Goal: Task Accomplishment & Management: Manage account settings

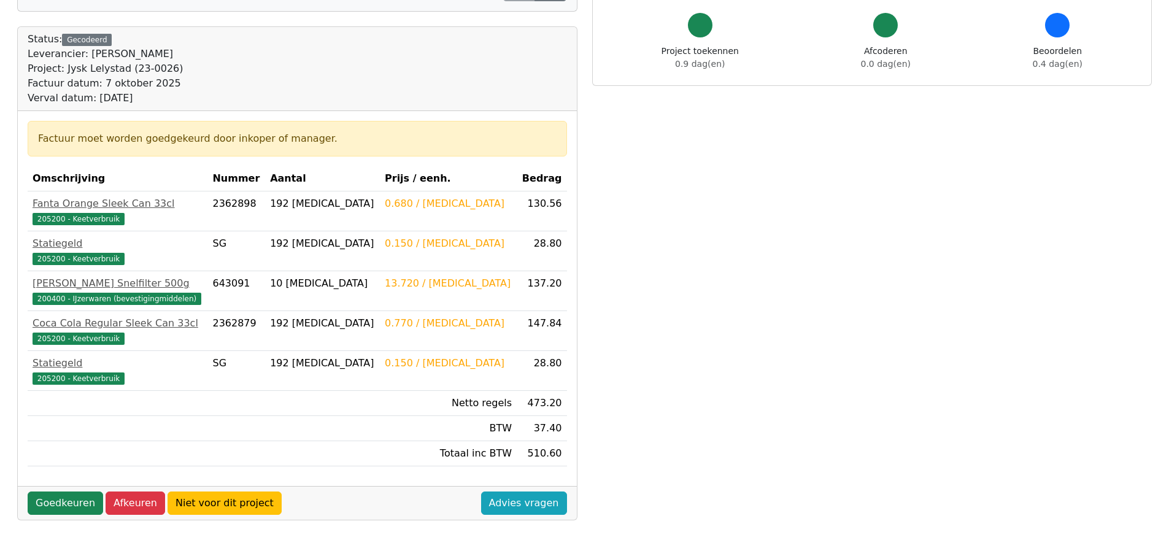
scroll to position [123, 0]
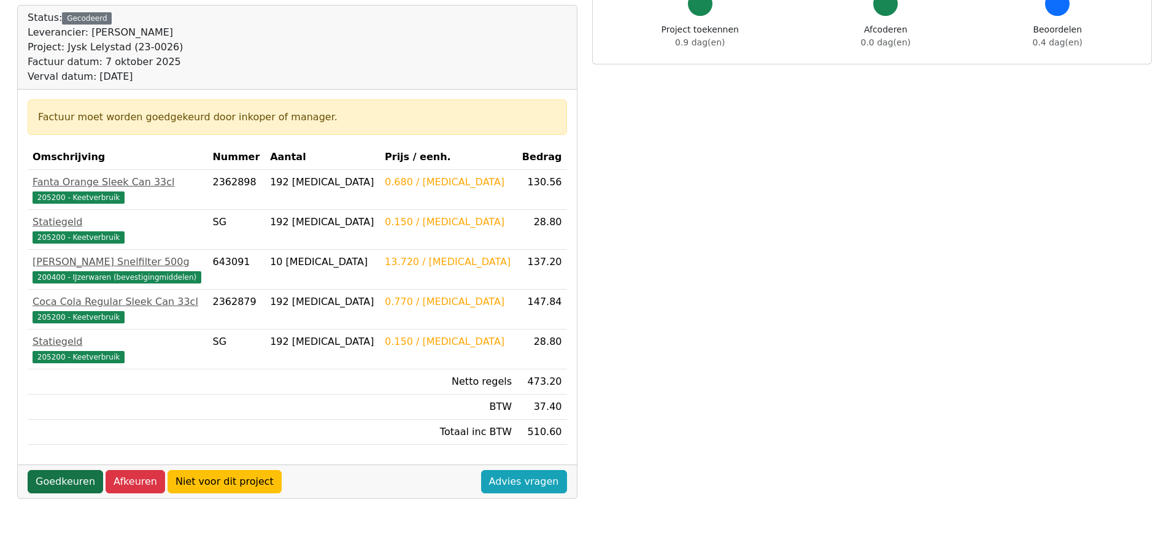
click at [61, 482] on link "Goedkeuren" at bounding box center [65, 481] width 75 height 23
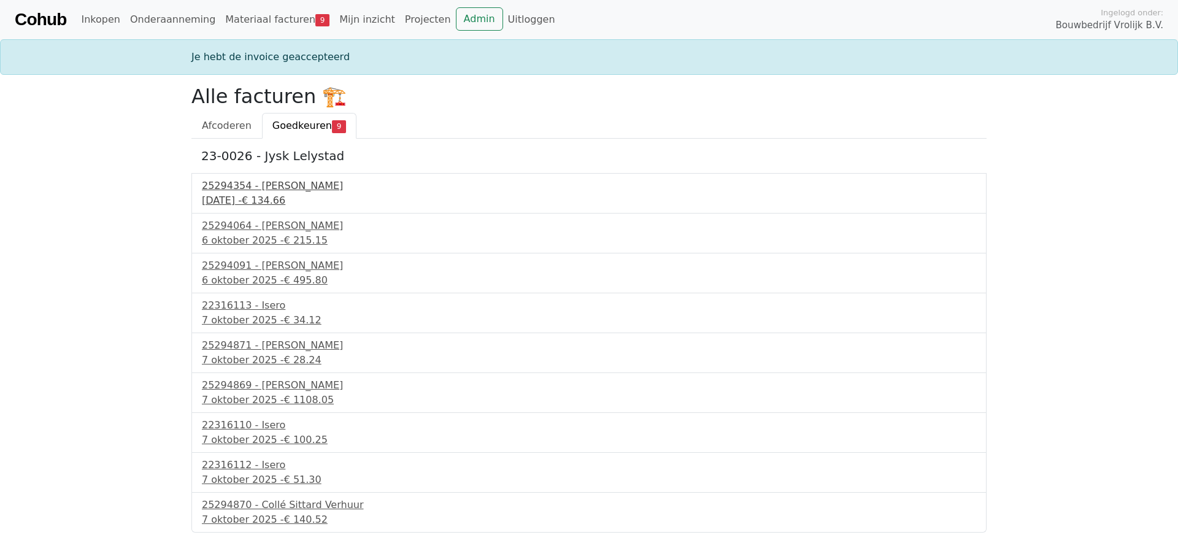
click at [290, 191] on div "25294354 - Collé Sittard Verhuur" at bounding box center [589, 186] width 774 height 15
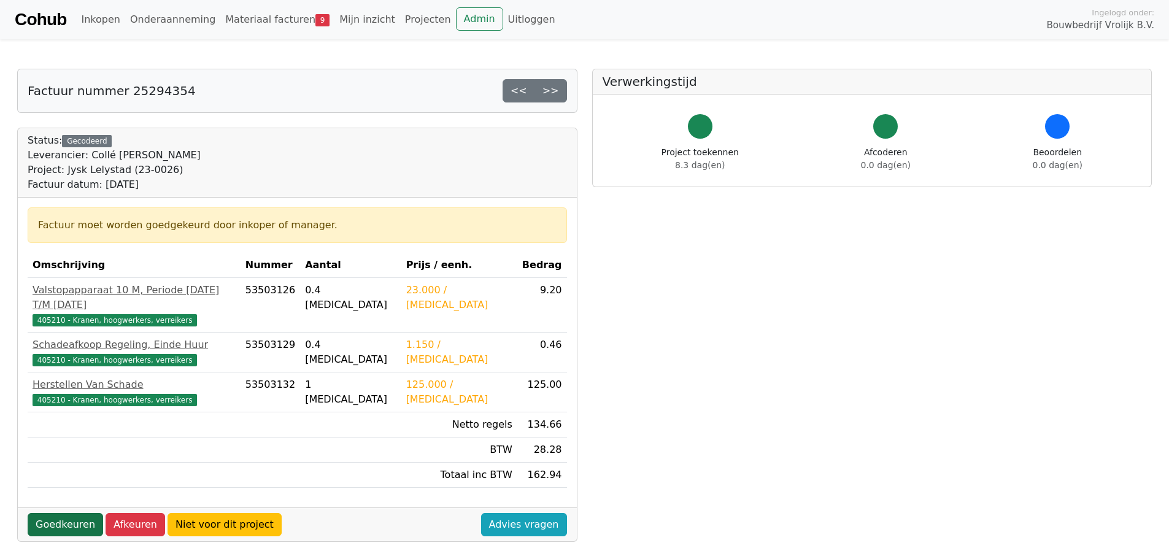
click at [57, 519] on link "Goedkeuren" at bounding box center [65, 524] width 75 height 23
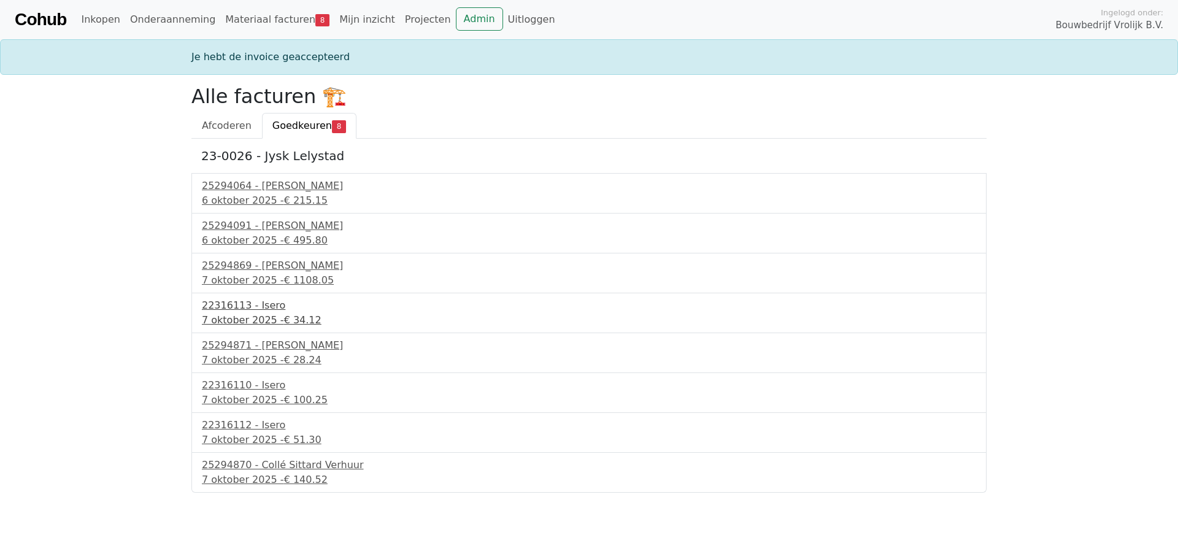
click at [258, 308] on div "22316113 - Isero" at bounding box center [589, 305] width 774 height 15
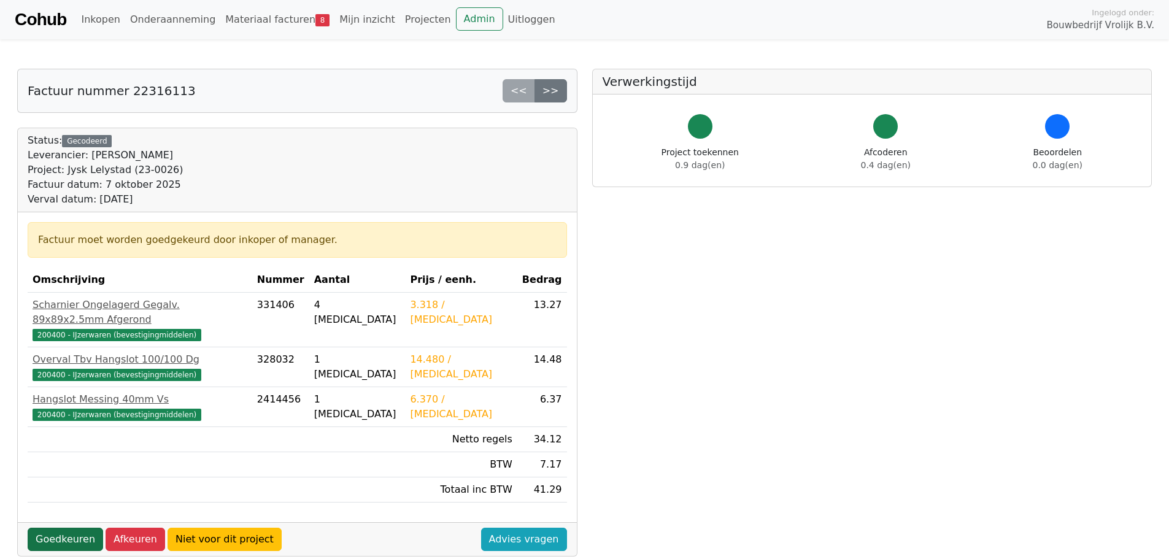
click at [61, 528] on link "Goedkeuren" at bounding box center [65, 539] width 75 height 23
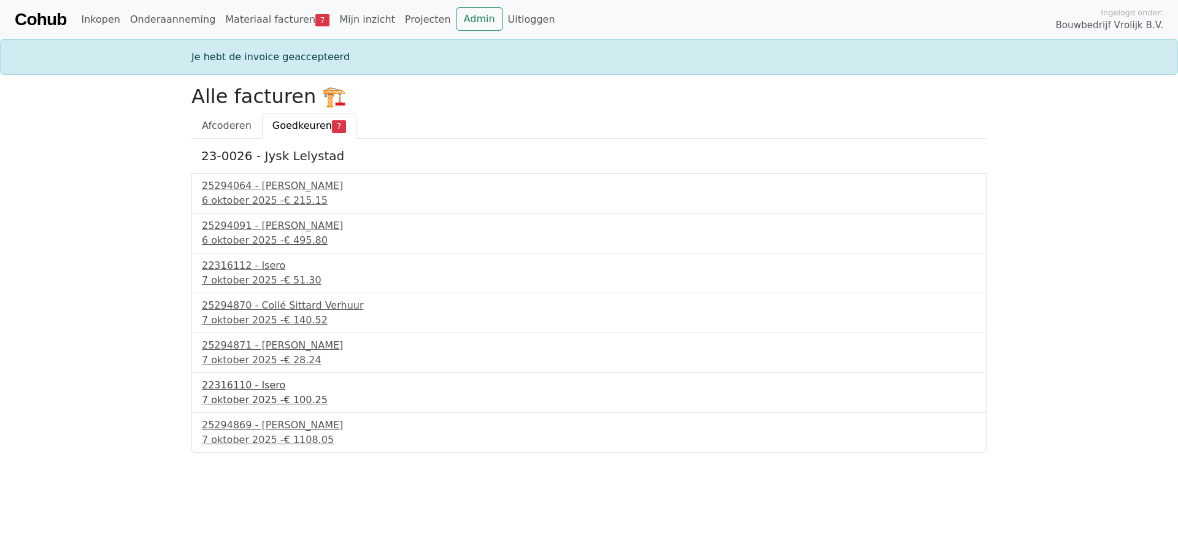
click at [250, 393] on div "7 oktober 2025 - € 100.25" at bounding box center [589, 400] width 774 height 15
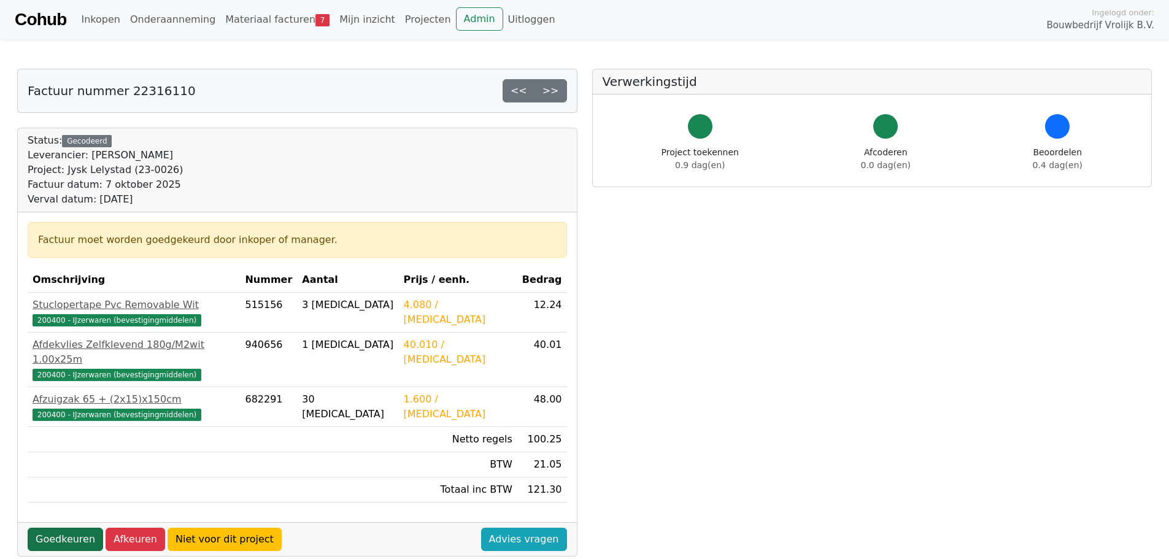
click at [64, 528] on link "Goedkeuren" at bounding box center [65, 539] width 75 height 23
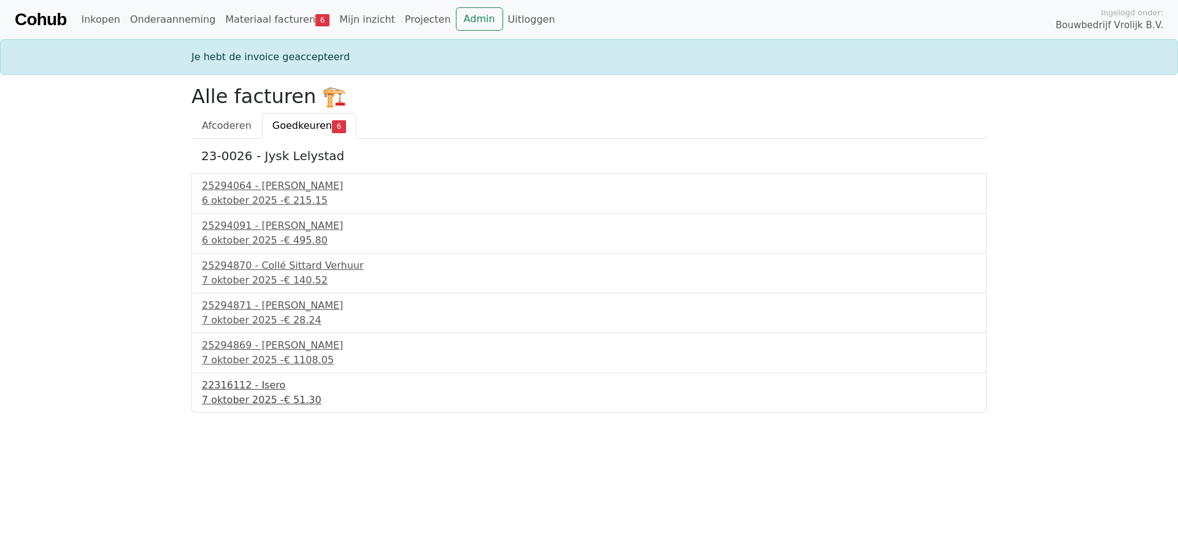
click at [245, 391] on div "22316112 - Isero" at bounding box center [589, 385] width 774 height 15
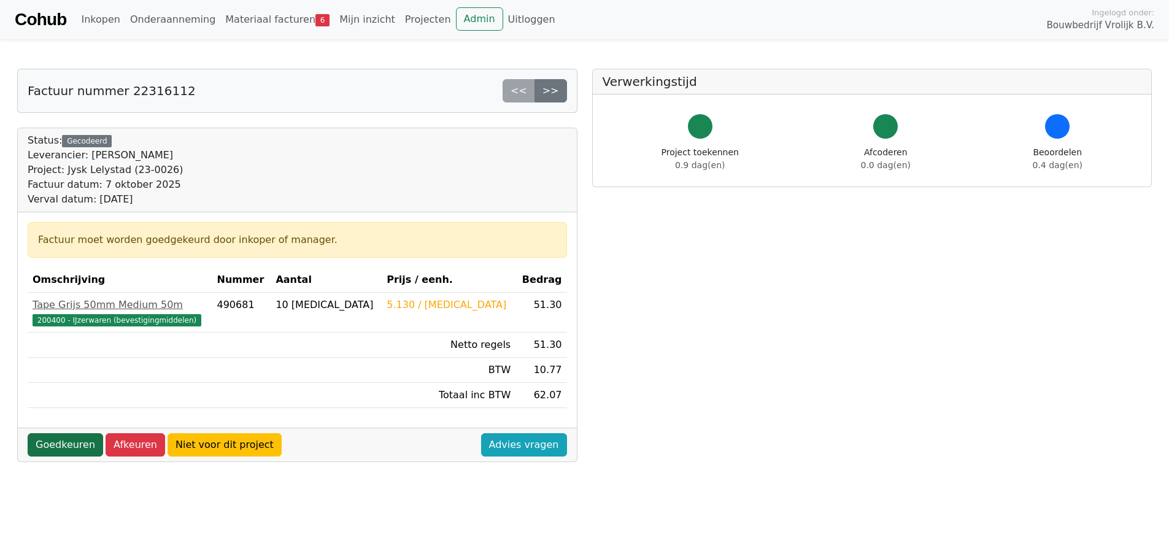
click at [59, 437] on link "Goedkeuren" at bounding box center [65, 444] width 75 height 23
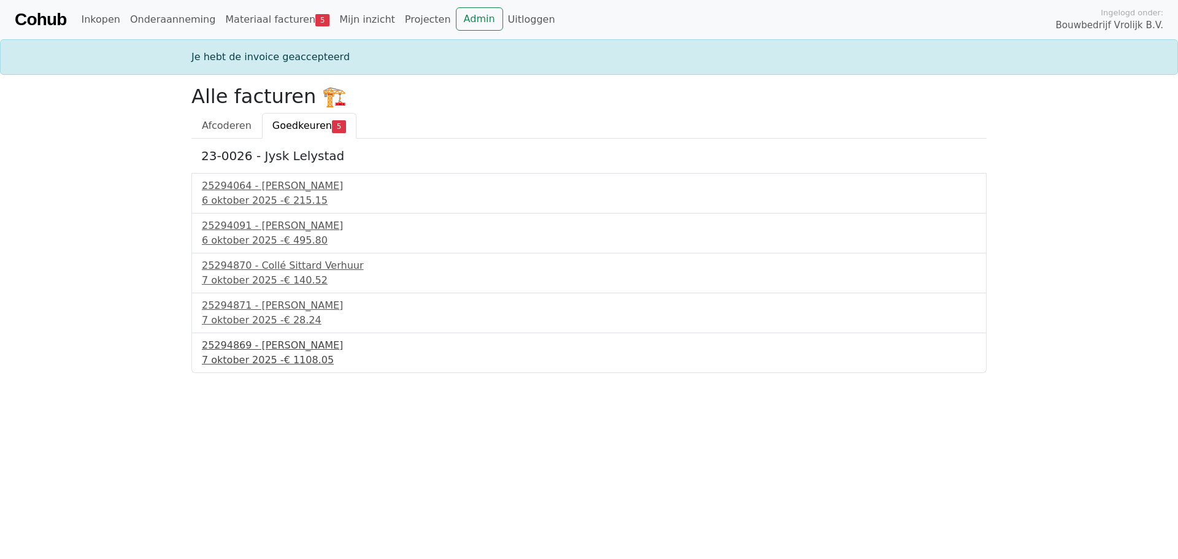
click at [266, 350] on div "25294869 - [PERSON_NAME]" at bounding box center [589, 345] width 774 height 15
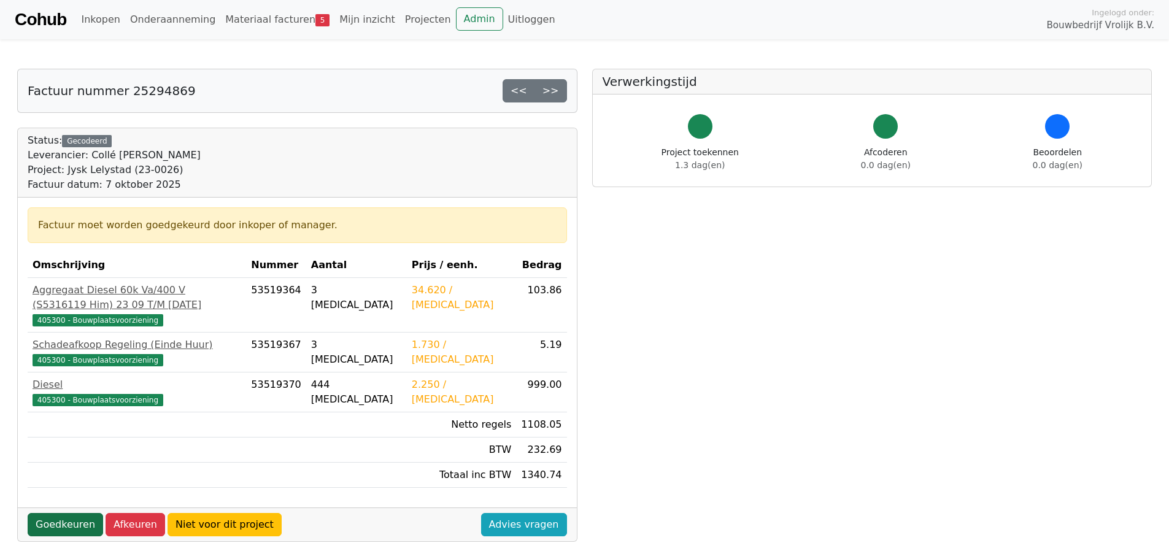
click at [67, 513] on link "Goedkeuren" at bounding box center [65, 524] width 75 height 23
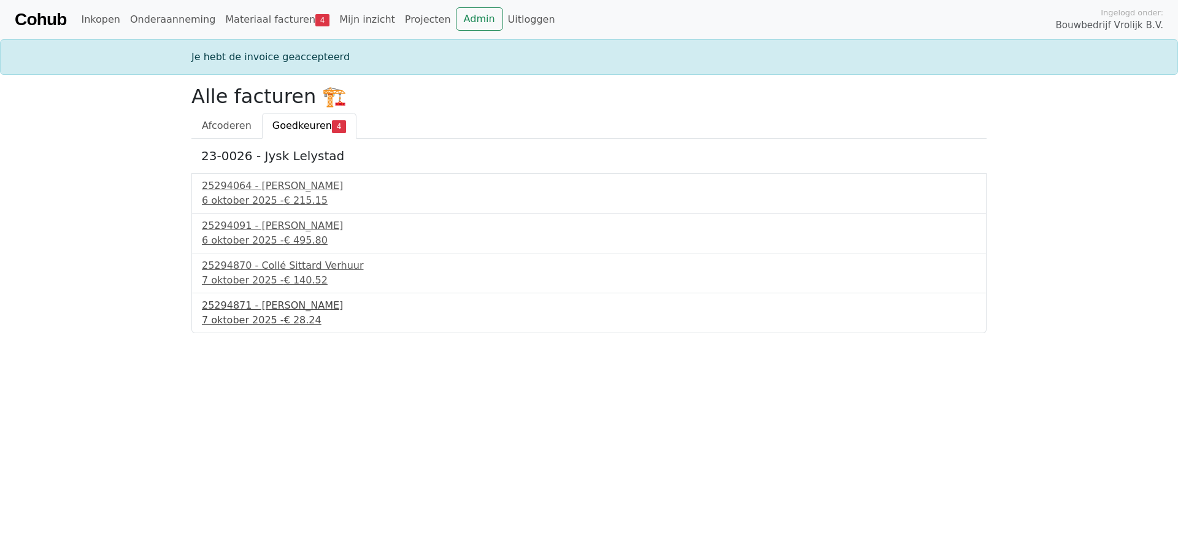
click at [298, 306] on div "25294871 - [PERSON_NAME]" at bounding box center [589, 305] width 774 height 15
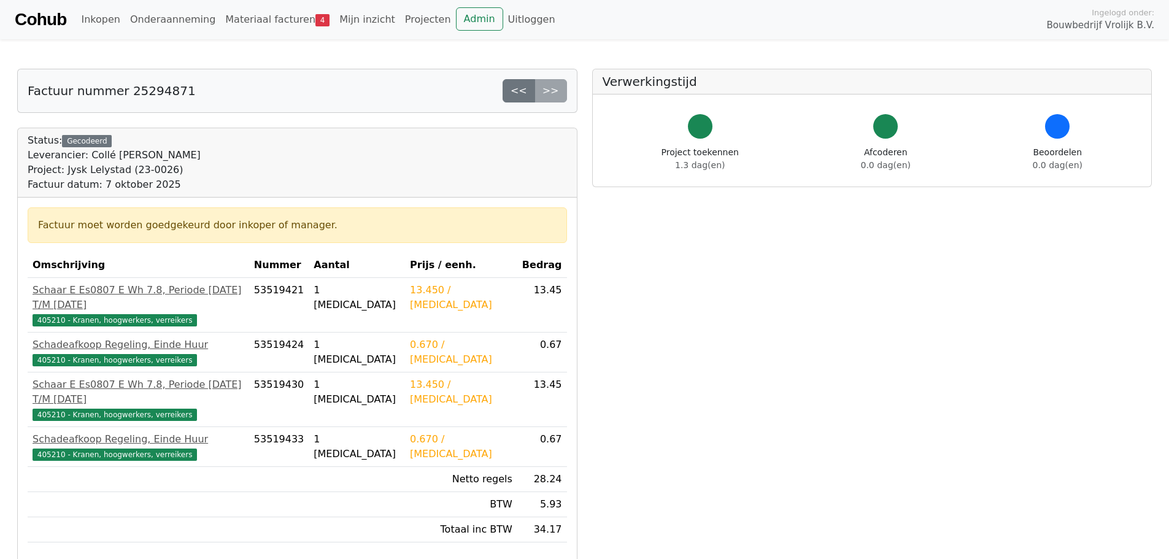
scroll to position [61, 0]
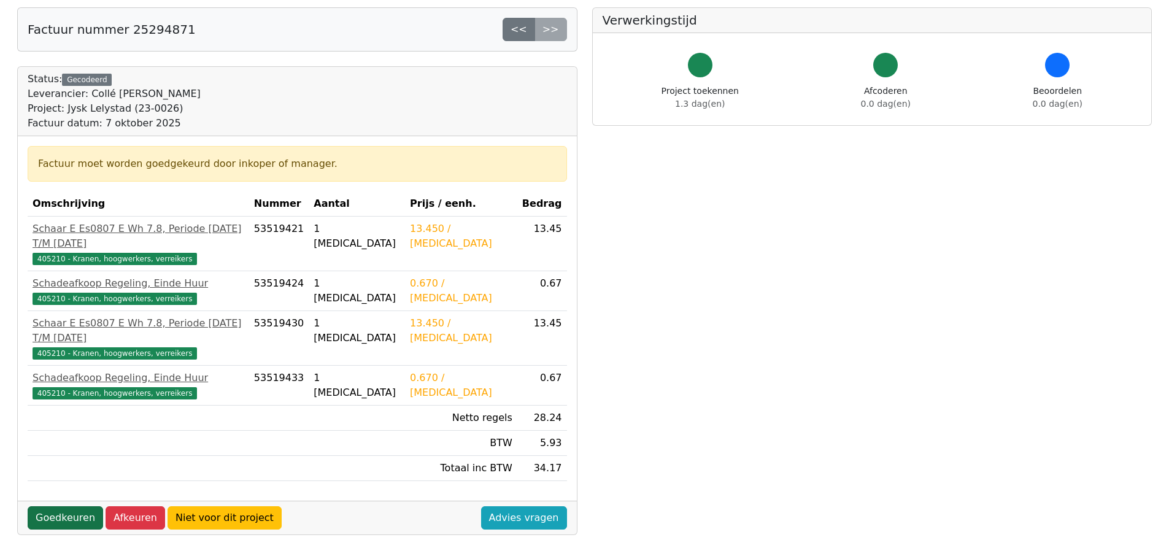
click at [61, 506] on link "Goedkeuren" at bounding box center [65, 517] width 75 height 23
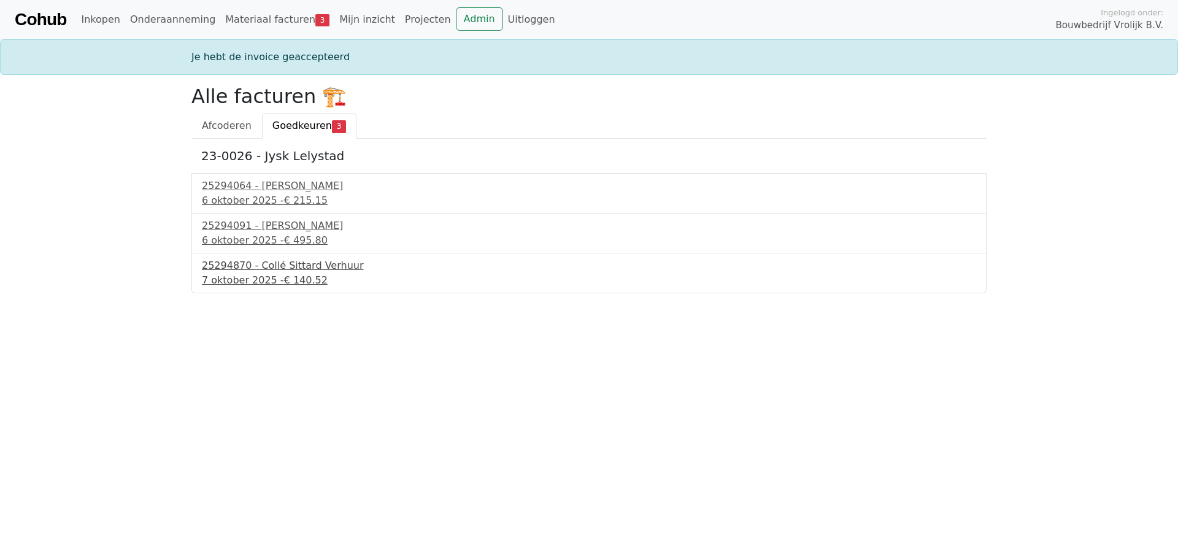
click at [277, 272] on div "25294870 - Collé Sittard Verhuur" at bounding box center [589, 265] width 774 height 15
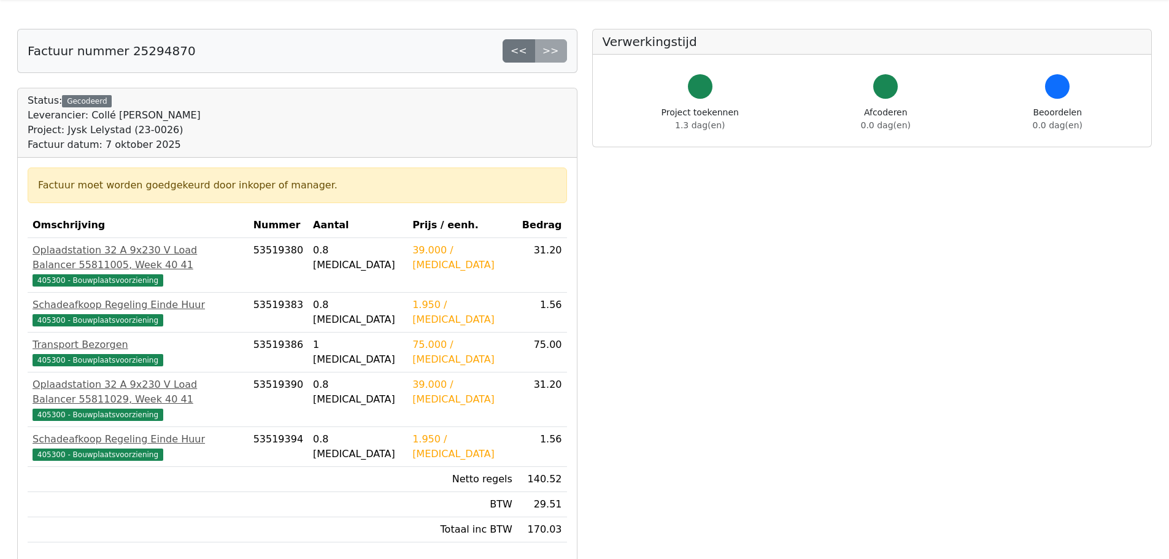
scroll to position [61, 0]
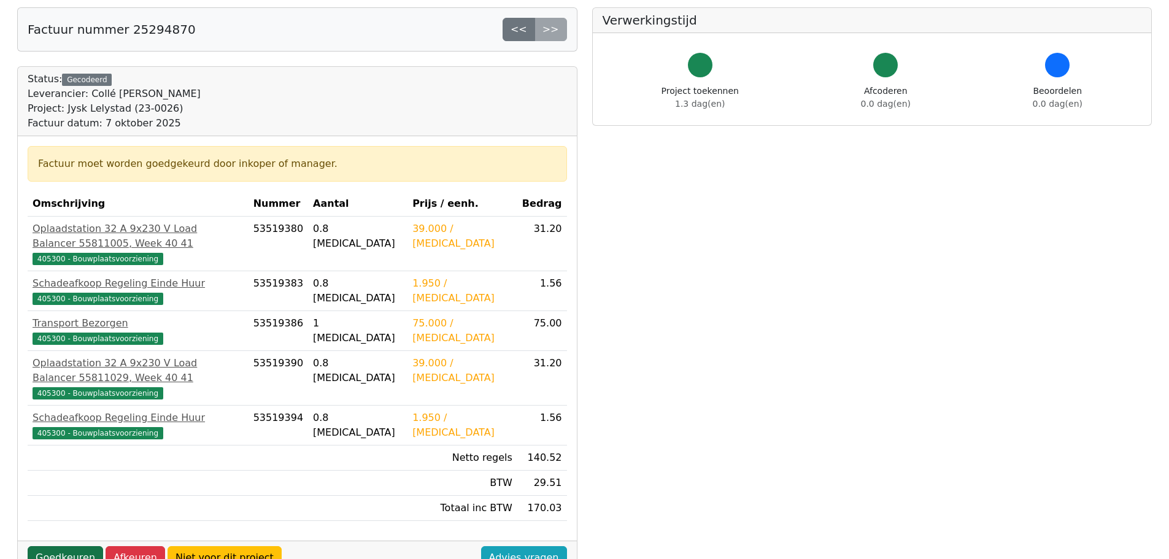
click at [69, 546] on link "Goedkeuren" at bounding box center [65, 557] width 75 height 23
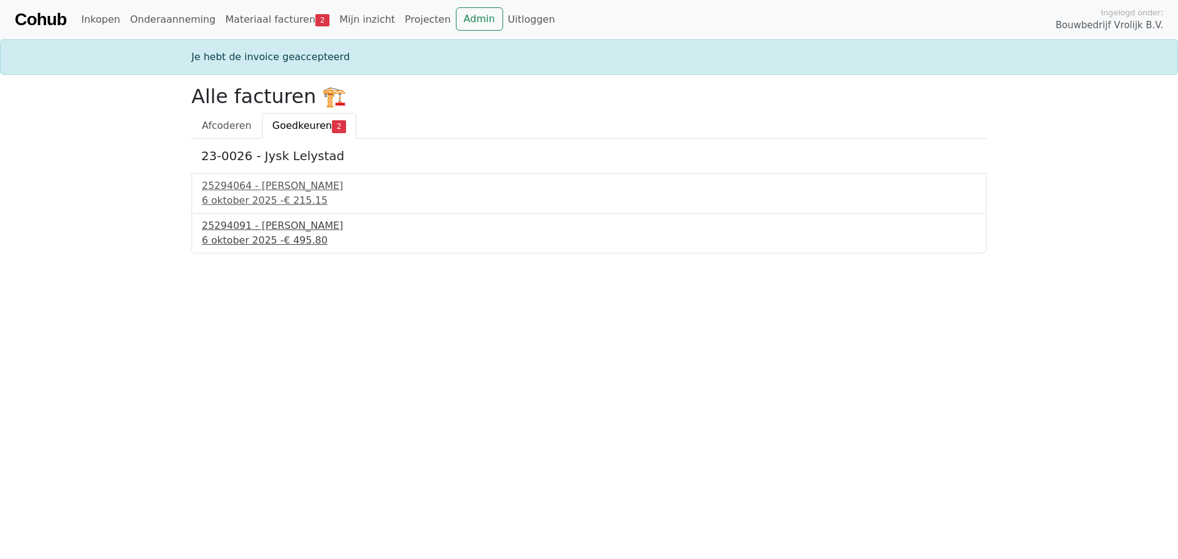
click at [264, 228] on div "25294091 - [PERSON_NAME]" at bounding box center [589, 225] width 774 height 15
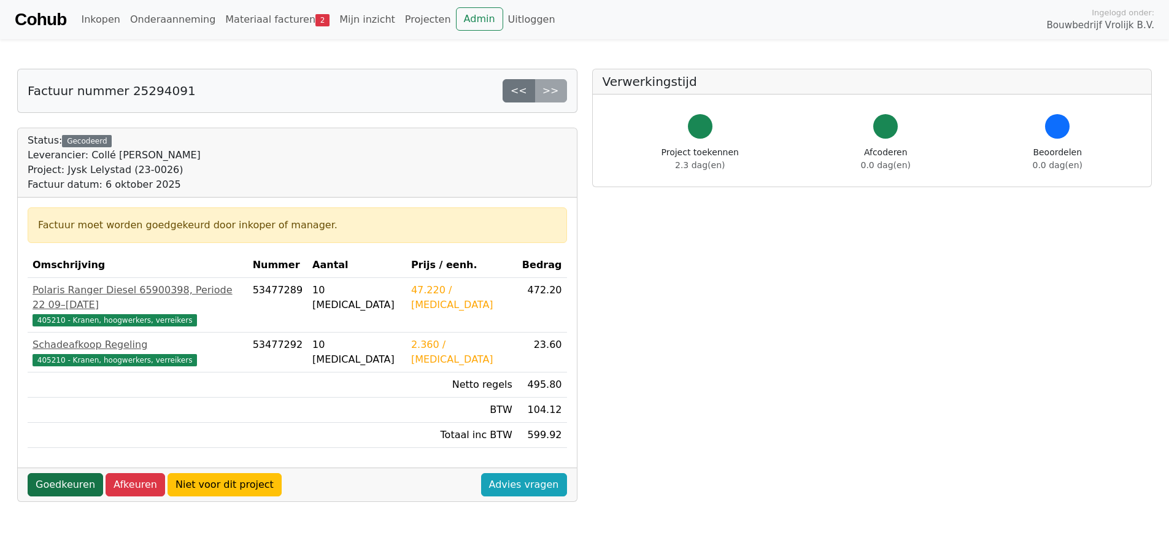
click at [66, 473] on link "Goedkeuren" at bounding box center [65, 484] width 75 height 23
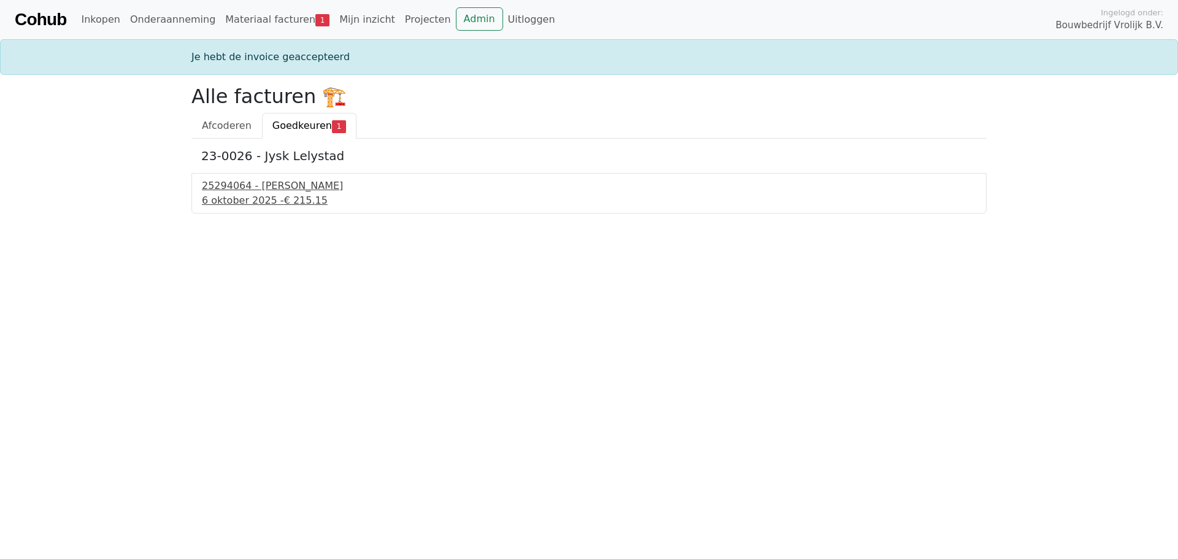
click at [307, 185] on div "25294064 - [PERSON_NAME]" at bounding box center [589, 186] width 774 height 15
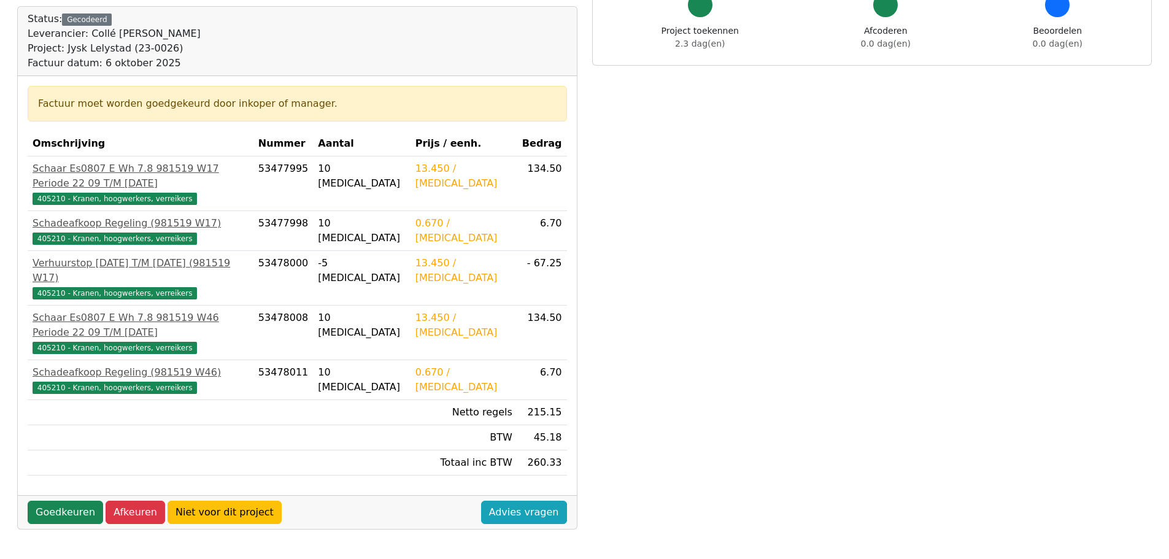
scroll to position [123, 0]
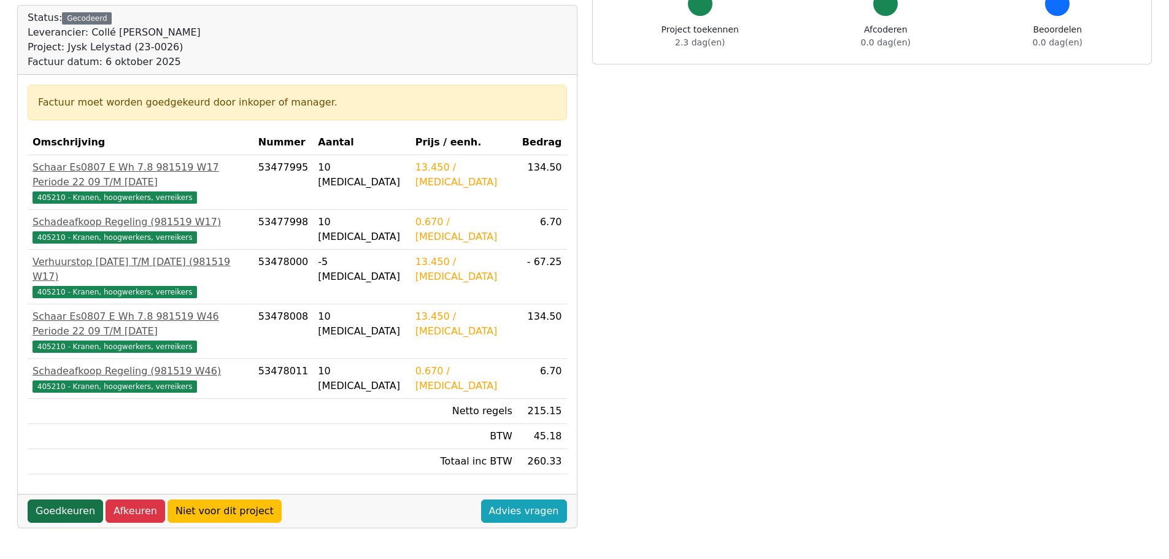
click at [71, 499] on link "Goedkeuren" at bounding box center [65, 510] width 75 height 23
